Goal: Task Accomplishment & Management: Complete application form

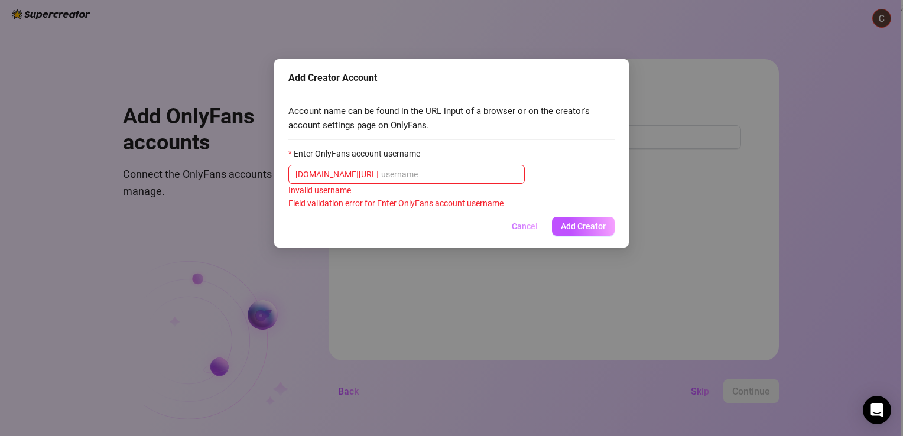
click at [522, 226] on span "Cancel" at bounding box center [525, 226] width 26 height 9
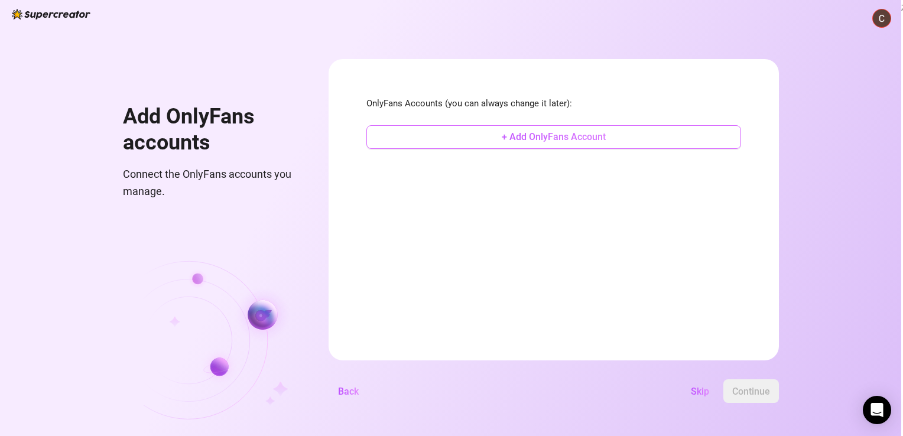
click at [506, 139] on span "+ Add OnlyFans Account" at bounding box center [554, 136] width 104 height 11
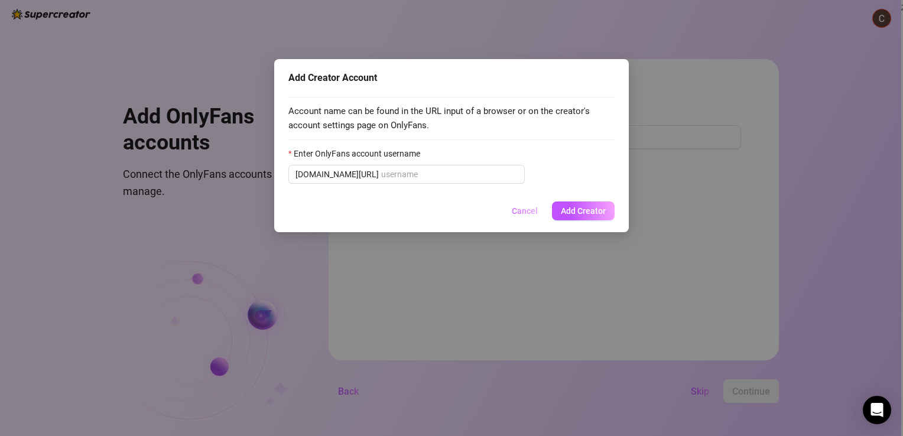
click at [517, 208] on span "Cancel" at bounding box center [525, 210] width 26 height 9
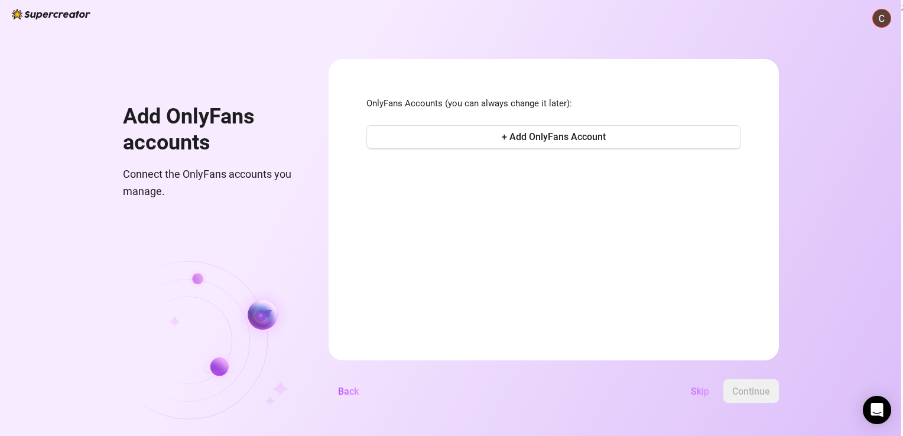
click at [702, 393] on span "Skip" at bounding box center [700, 391] width 18 height 11
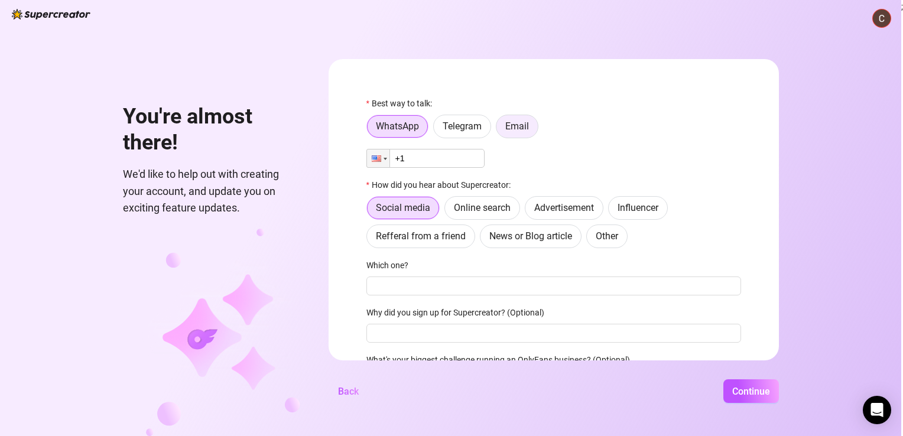
click at [516, 122] on span "Email" at bounding box center [517, 126] width 24 height 11
click at [499, 129] on input "Email" at bounding box center [499, 129] width 0 height 0
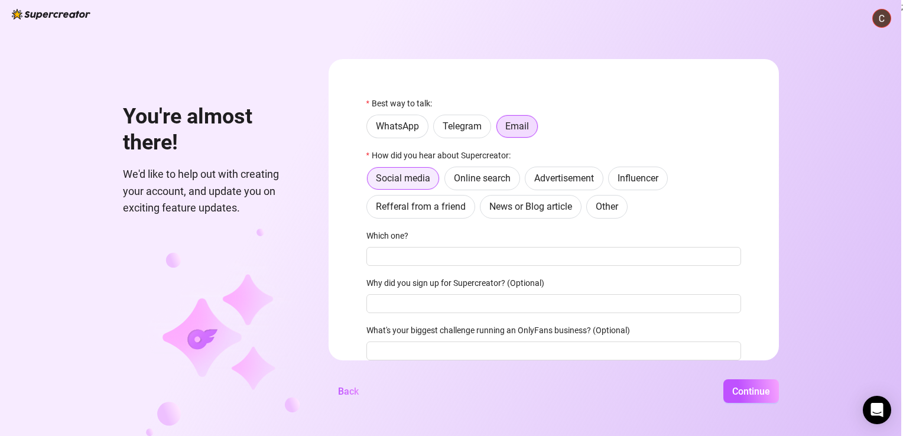
click at [411, 179] on span "Social media" at bounding box center [403, 178] width 54 height 11
click at [370, 182] on input "Social media" at bounding box center [370, 182] width 0 height 0
click at [404, 256] on input "Which one?" at bounding box center [553, 256] width 375 height 19
type input "facebook"
click at [418, 307] on input "Why did you sign up for Supercreator? (Optional)" at bounding box center [553, 303] width 375 height 19
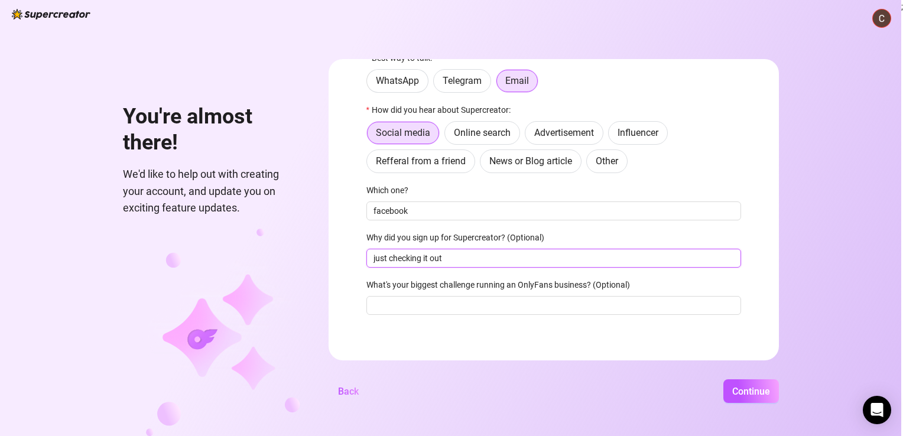
scroll to position [48, 0]
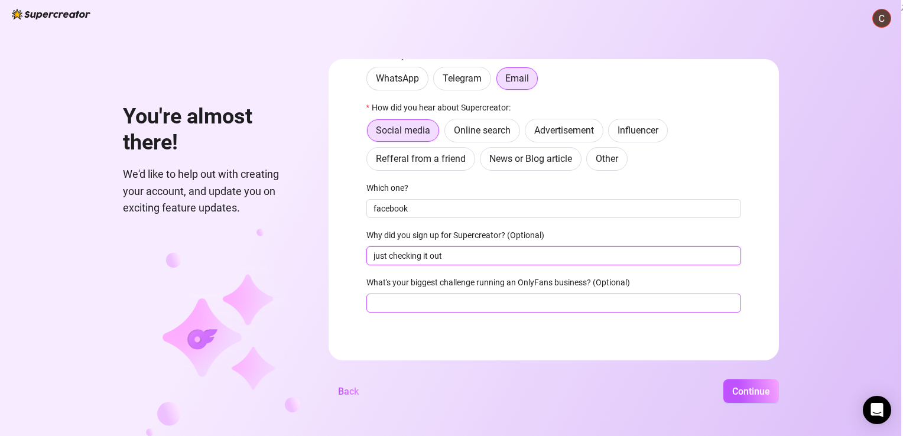
type input "just checking it out"
click at [392, 304] on input "What's your biggest challenge running an OnlyFans business? (Optional)" at bounding box center [553, 303] width 375 height 19
click at [749, 391] on span "Continue" at bounding box center [751, 391] width 38 height 11
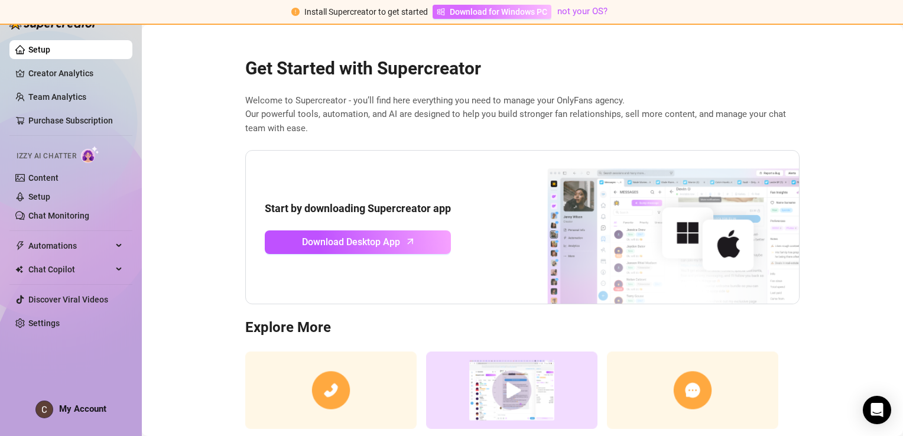
click at [517, 13] on span "Download for Windows PC" at bounding box center [498, 11] width 97 height 13
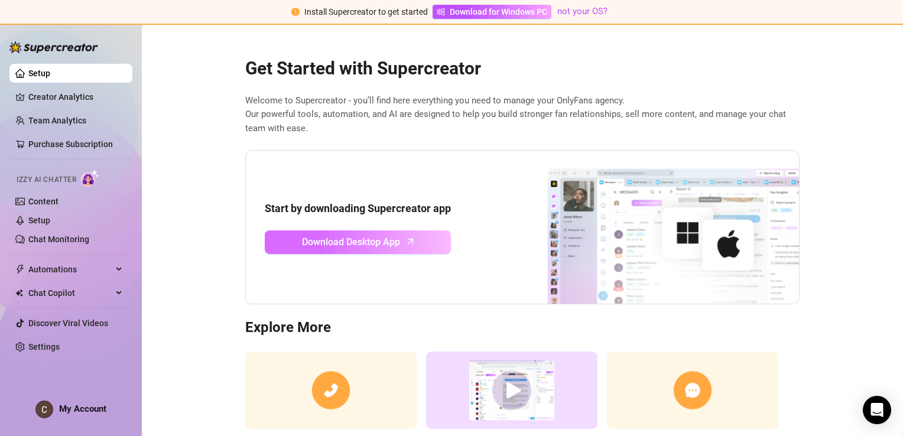
click at [398, 240] on link "Download Desktop App" at bounding box center [358, 242] width 186 height 24
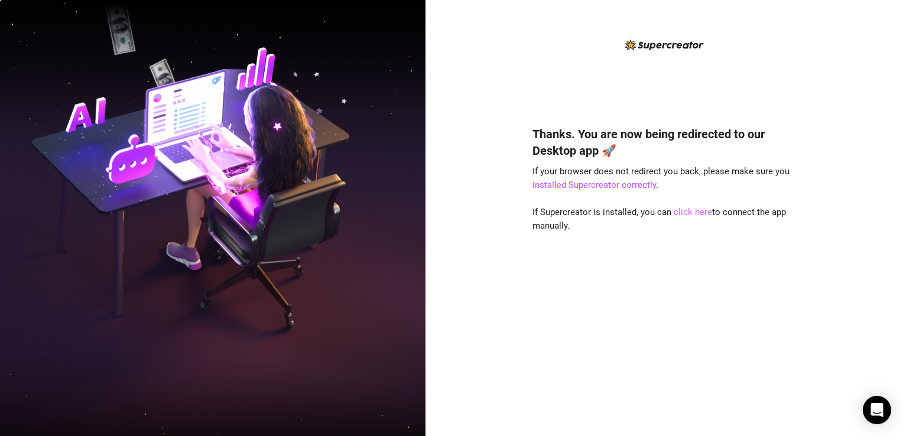
click at [692, 212] on link "click here" at bounding box center [693, 212] width 38 height 11
